Goal: Task Accomplishment & Management: Use online tool/utility

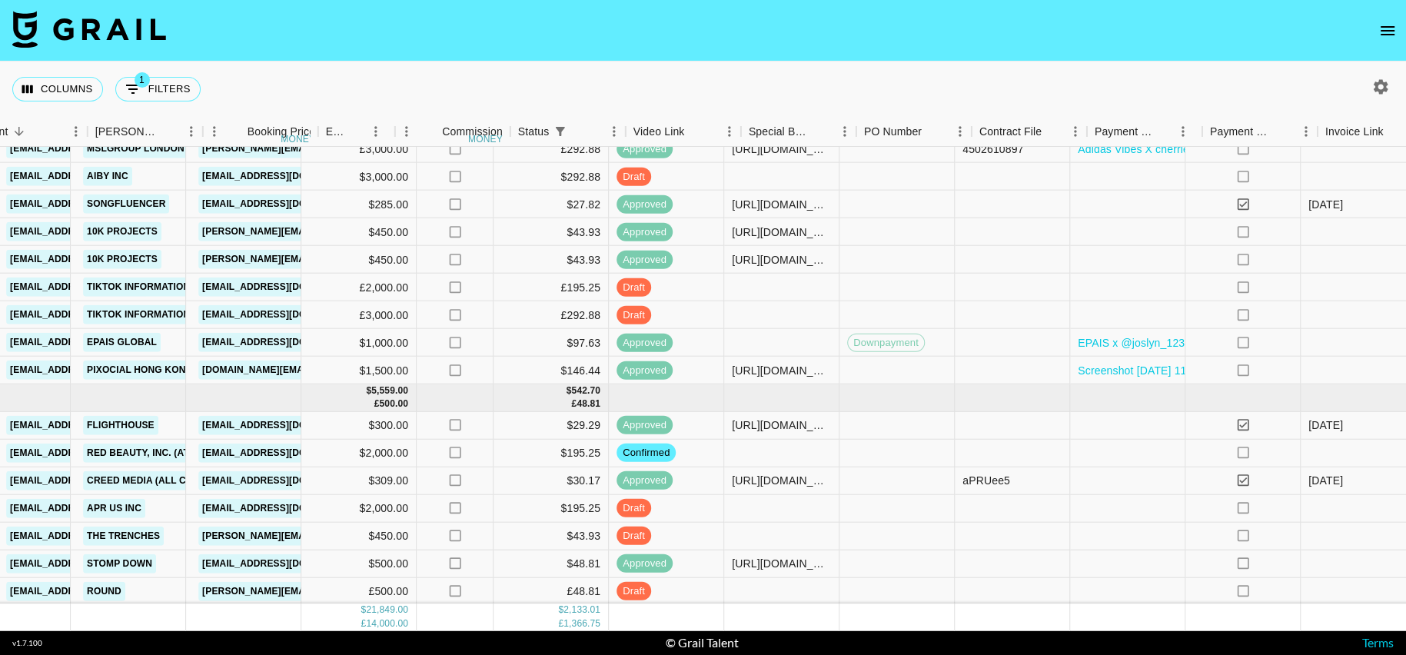
scroll to position [558, 539]
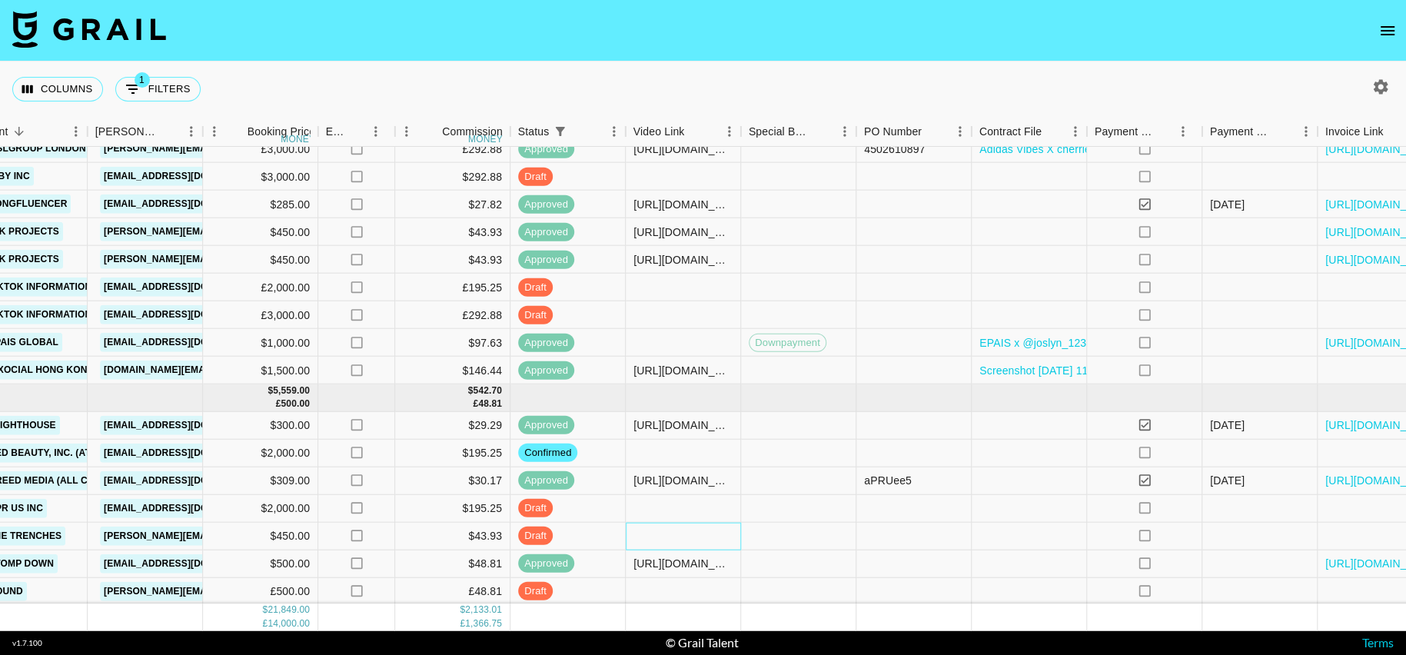
click at [688, 533] on div at bounding box center [683, 536] width 115 height 28
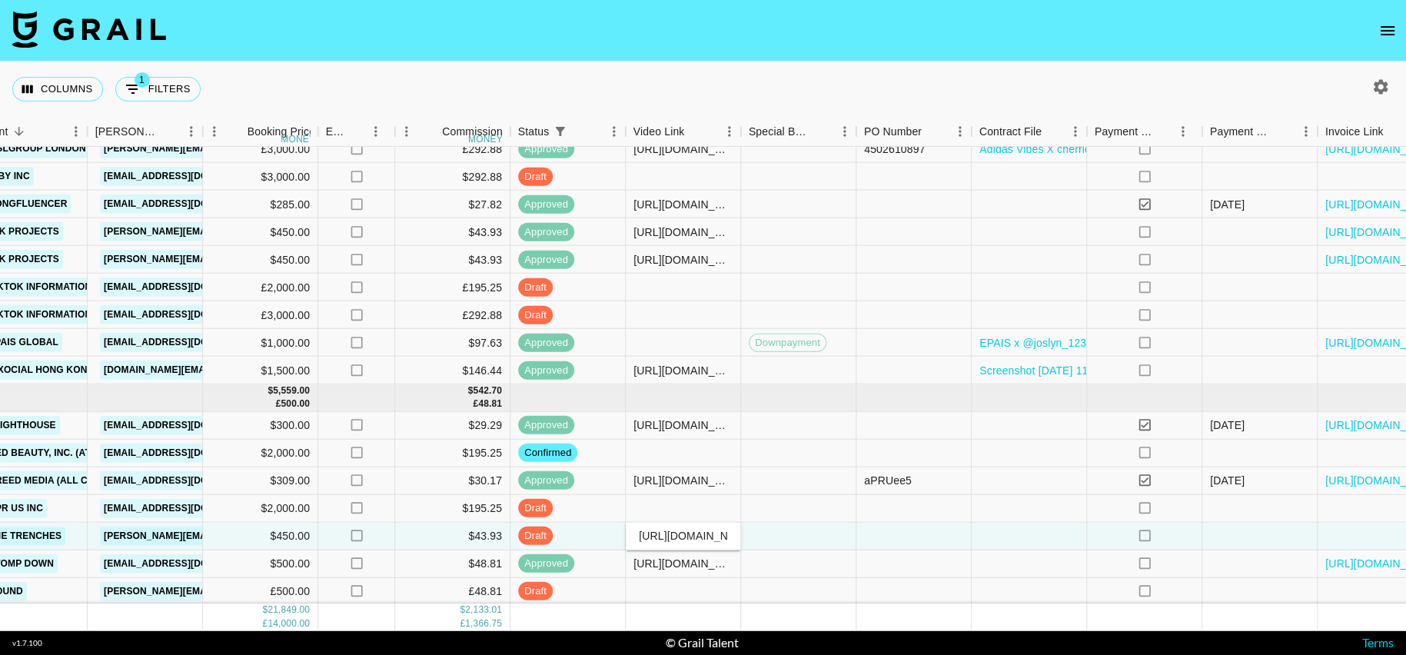
scroll to position [0, 368]
type input "[URL][DOMAIN_NAME]"
click at [740, 545] on div "[URL][DOMAIN_NAME]" at bounding box center [683, 536] width 115 height 28
click at [800, 541] on div at bounding box center [798, 536] width 115 height 28
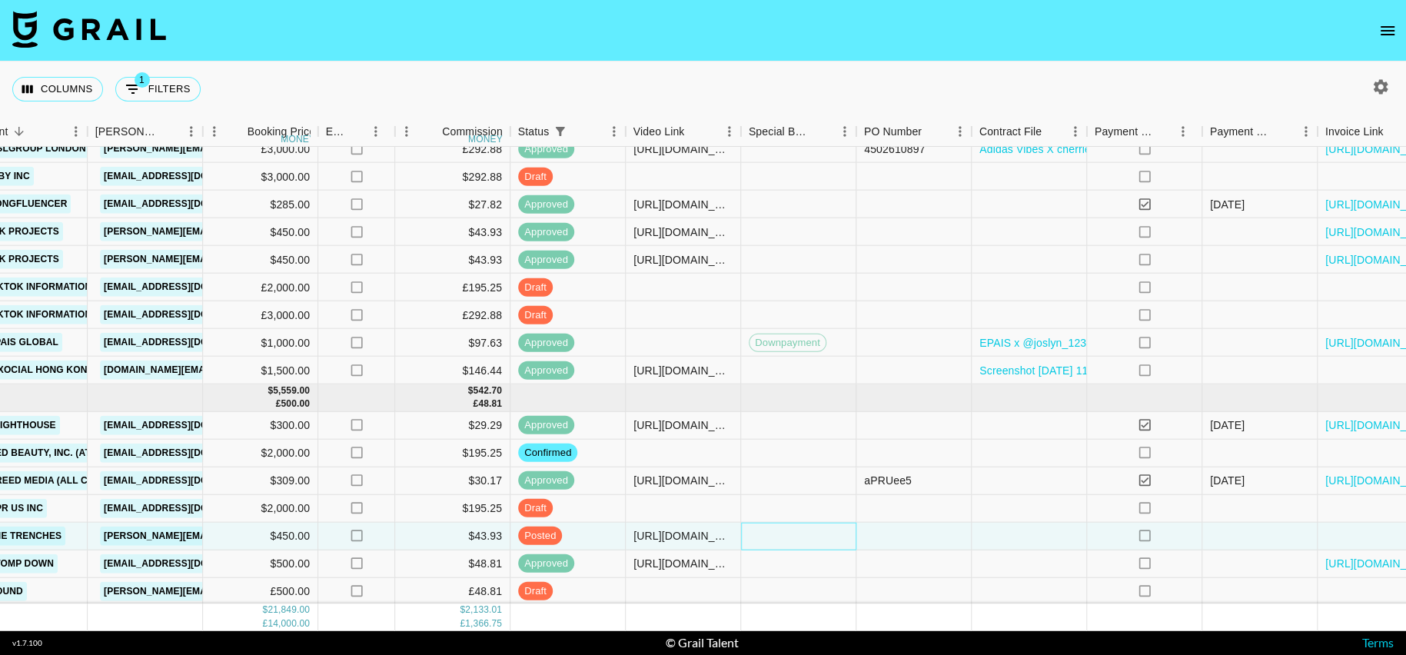
scroll to position [558, 627]
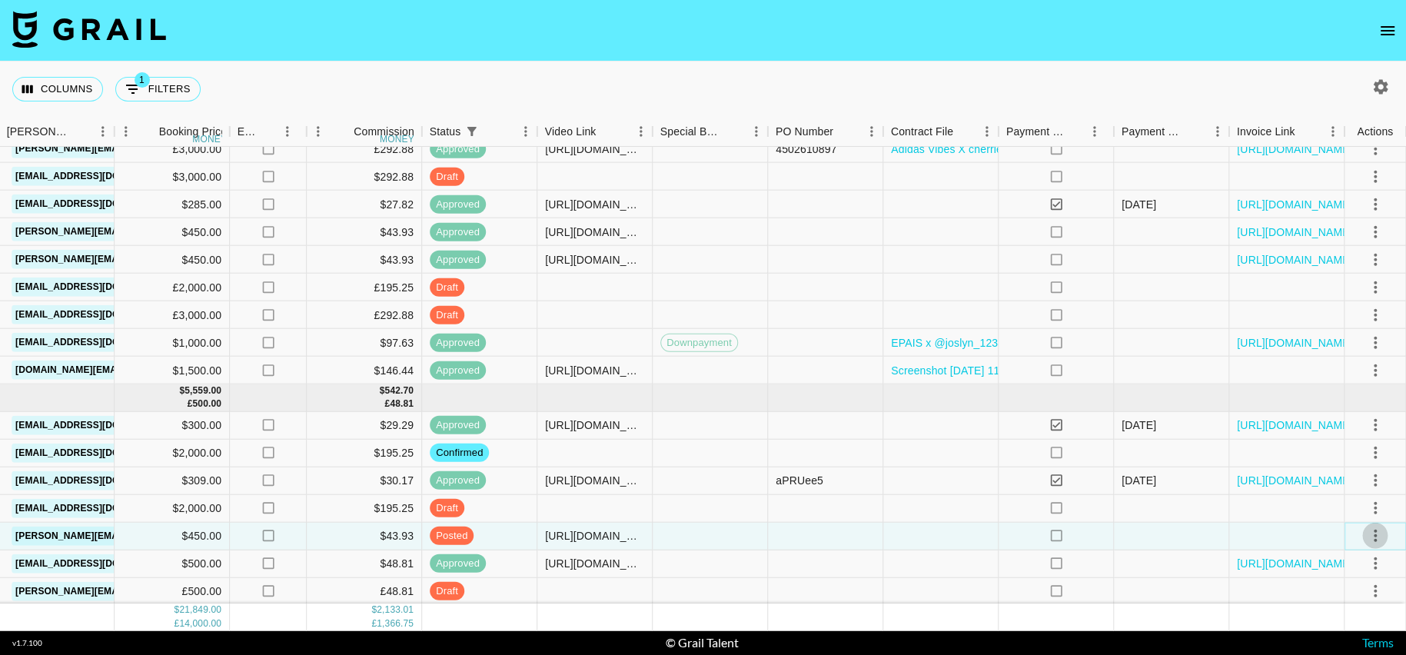
click at [1376, 524] on button "select merge strategy" at bounding box center [1375, 536] width 26 height 26
click at [1333, 494] on div "Approve" at bounding box center [1342, 501] width 47 height 18
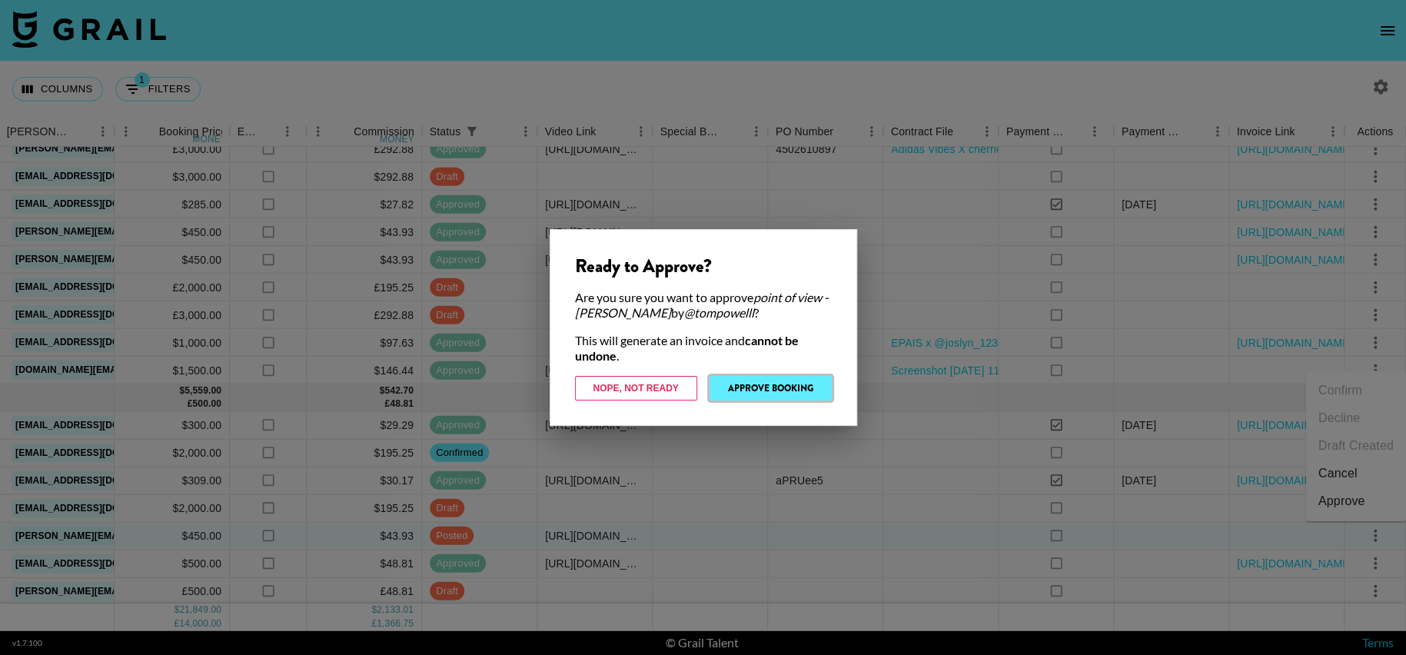
click at [813, 380] on button "Approve Booking" at bounding box center [771, 388] width 122 height 25
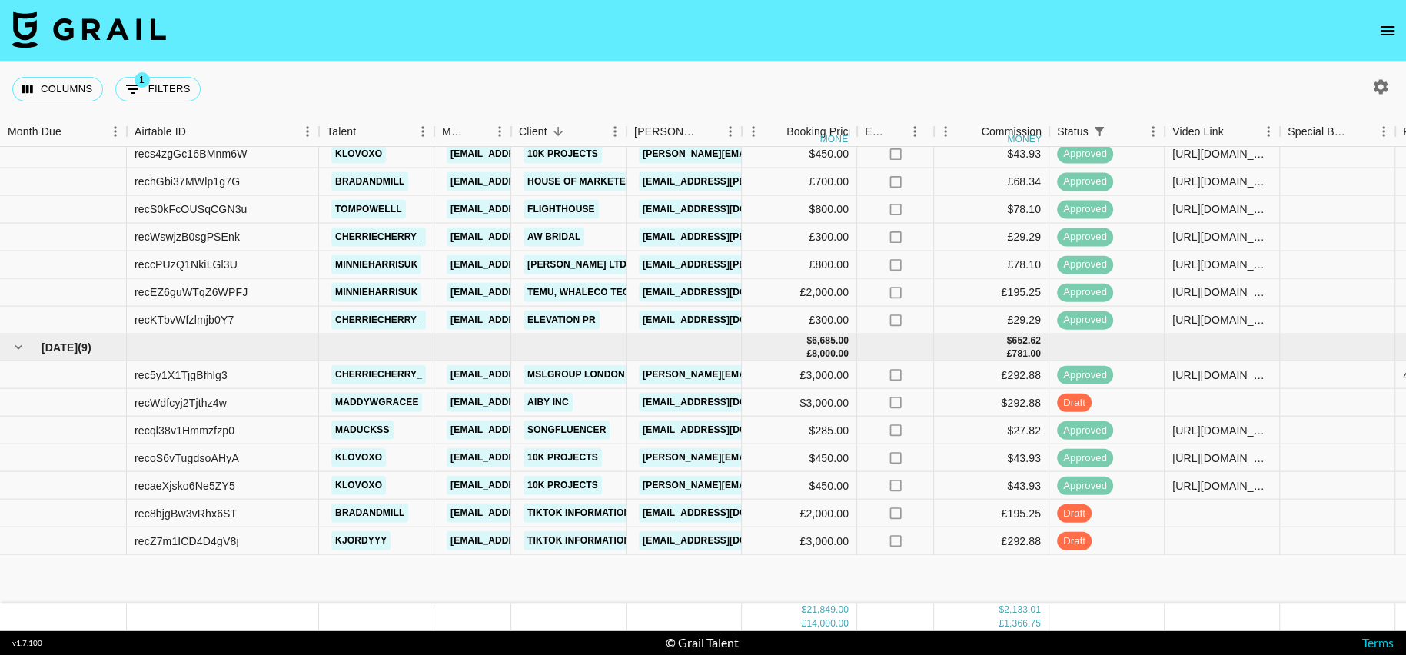
scroll to position [558, 0]
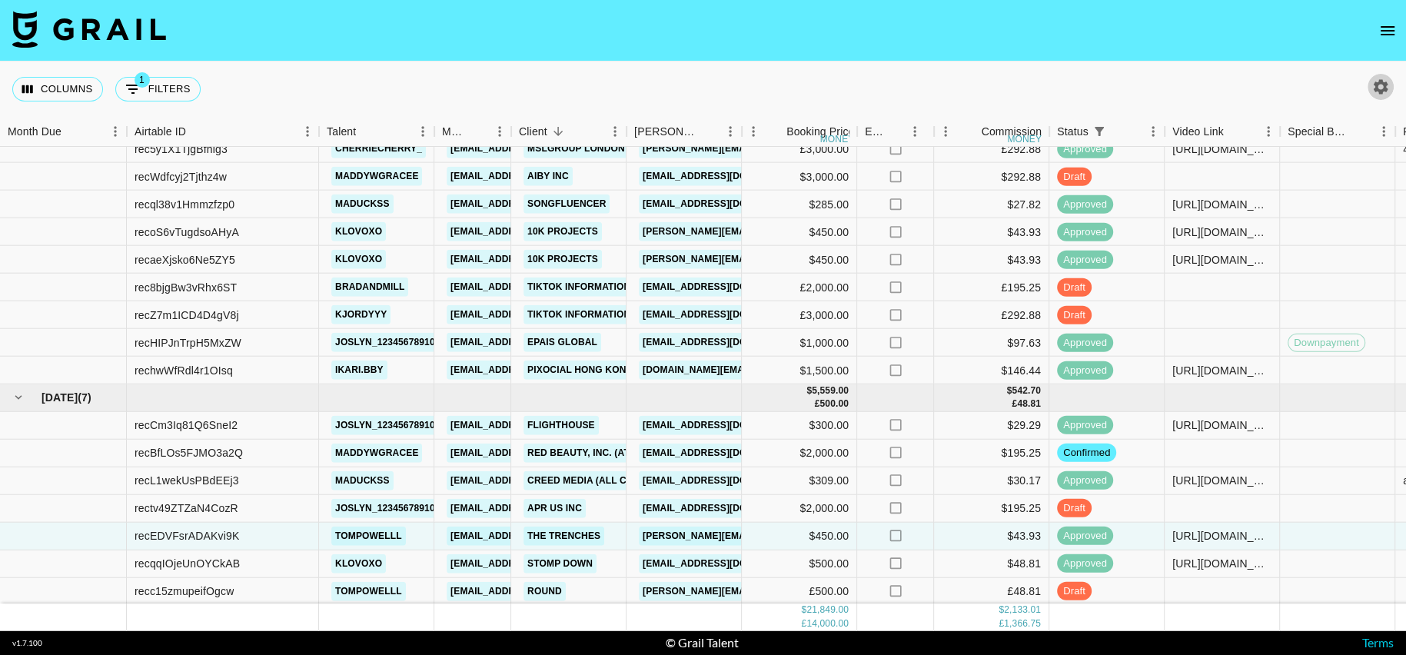
click at [1389, 85] on icon "button" at bounding box center [1381, 87] width 18 height 18
select select "[DATE]"
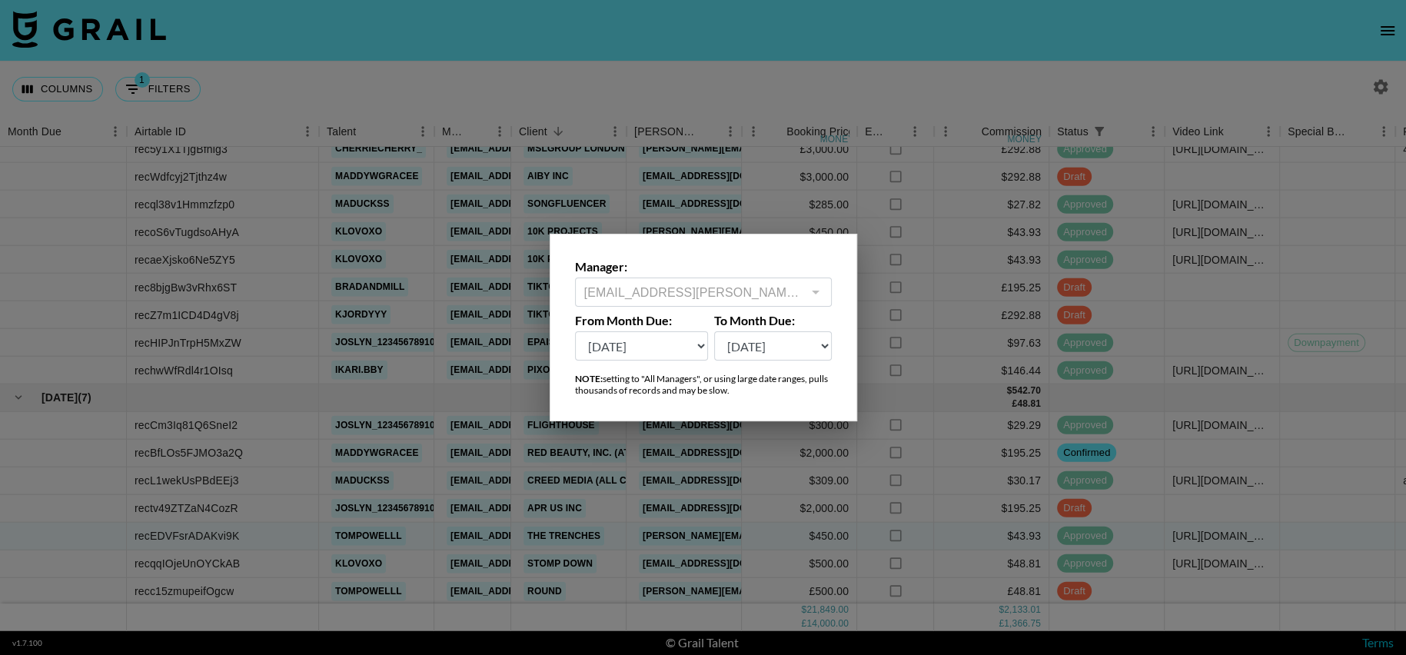
click at [751, 308] on div "Manager: [PERSON_NAME][EMAIL_ADDRESS][PERSON_NAME][DOMAIN_NAME] ​ From Month Du…" at bounding box center [704, 328] width 308 height 188
